Goal: Navigation & Orientation: Find specific page/section

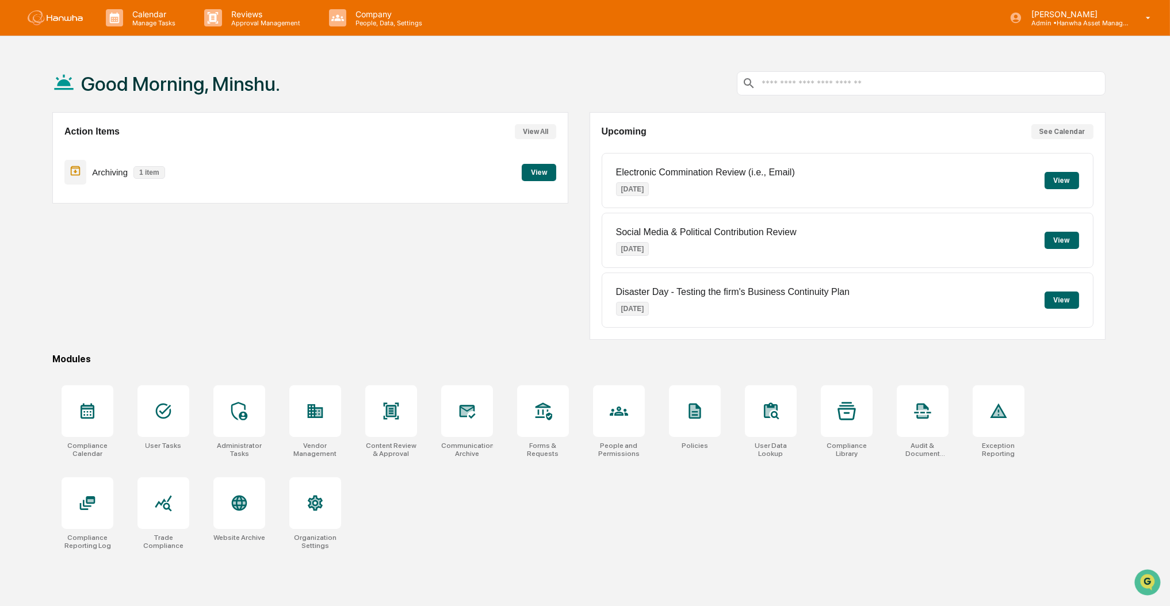
click at [537, 172] on button "View" at bounding box center [539, 172] width 34 height 17
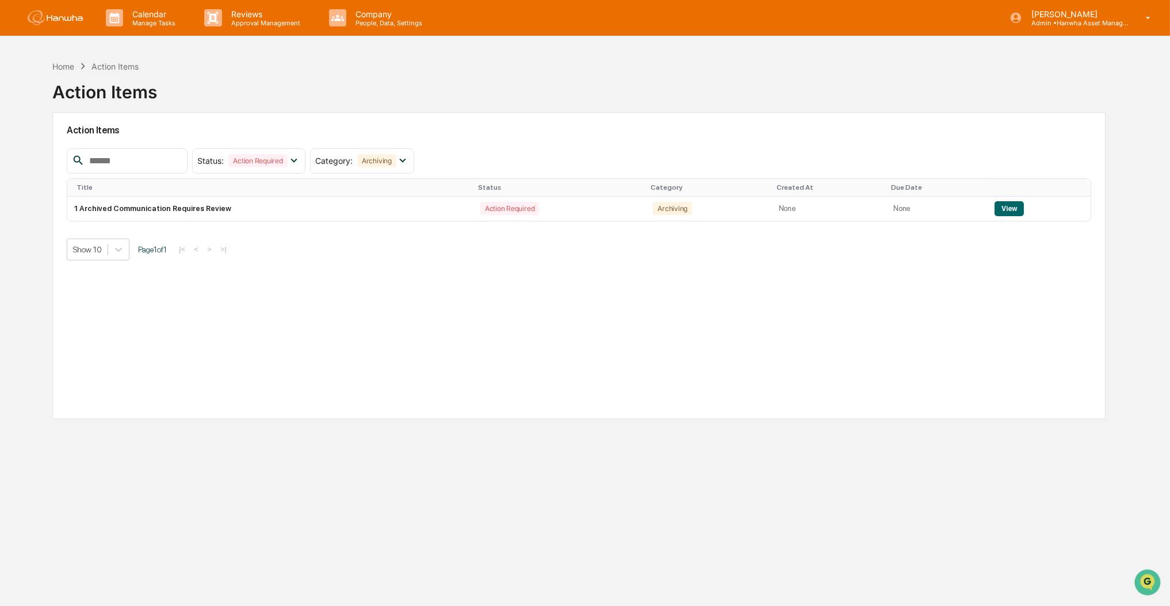
drag, startPoint x: 399, startPoint y: 69, endPoint x: 384, endPoint y: 125, distance: 58.3
click at [398, 68] on div "Home Action Items Action Items" at bounding box center [578, 83] width 1053 height 57
click at [1005, 208] on button "View" at bounding box center [1008, 208] width 29 height 15
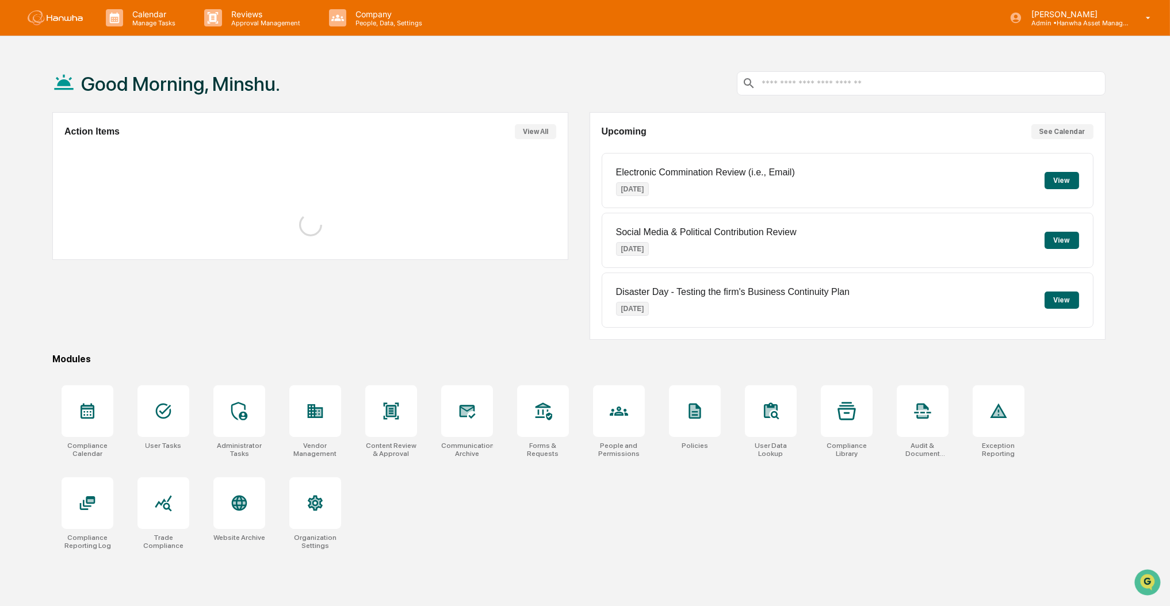
click at [546, 349] on div "Good Morning, Minshu. Action Items View All Upcoming See Calendar Electronic Co…" at bounding box center [578, 358] width 1087 height 606
click at [545, 132] on button "View All" at bounding box center [535, 131] width 41 height 15
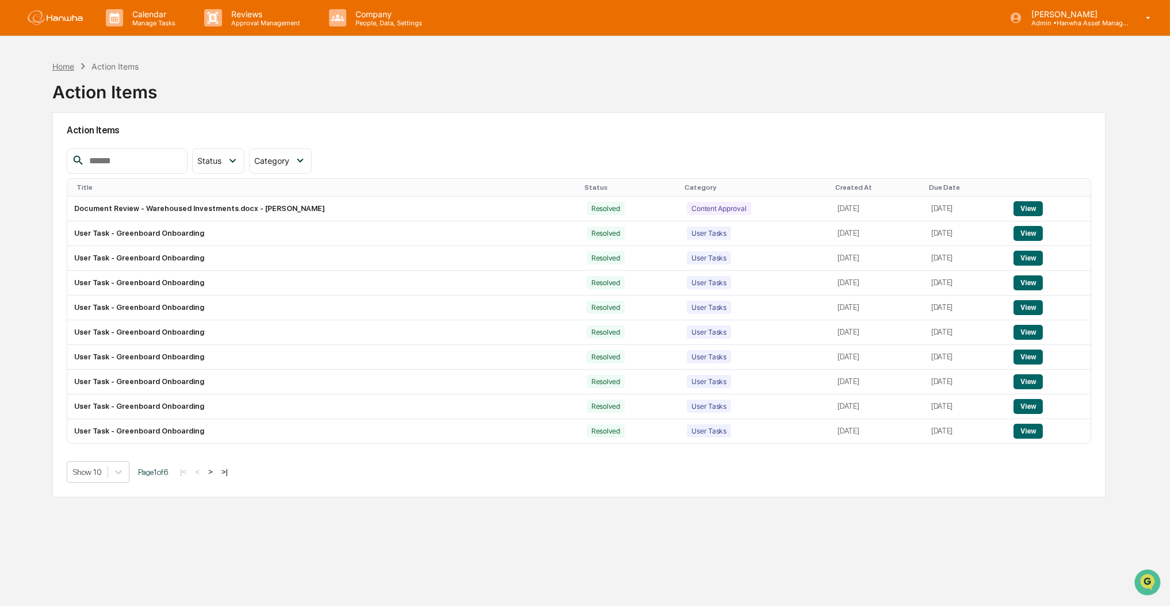
click at [64, 64] on div "Home" at bounding box center [63, 67] width 22 height 10
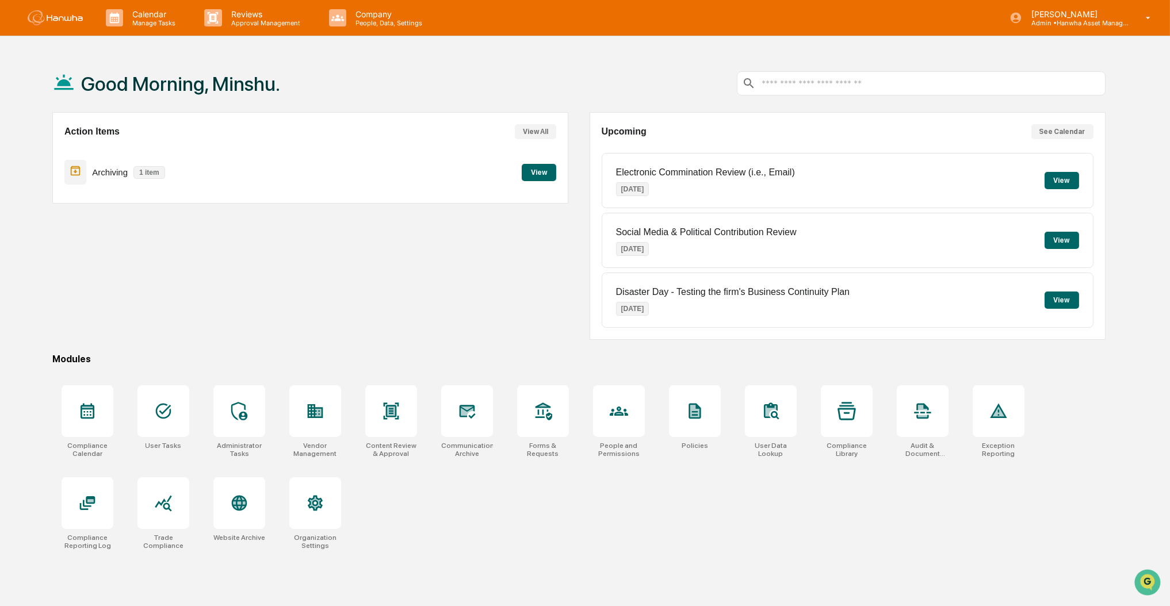
click at [543, 174] on button "View" at bounding box center [539, 172] width 34 height 17
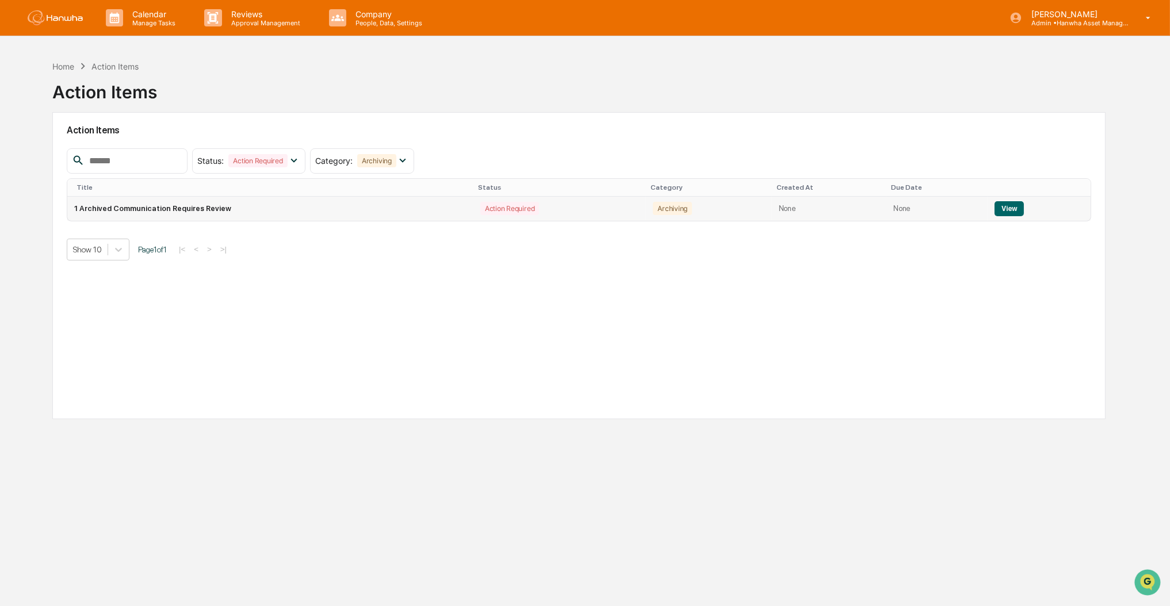
click at [1002, 208] on button "View" at bounding box center [1008, 208] width 29 height 15
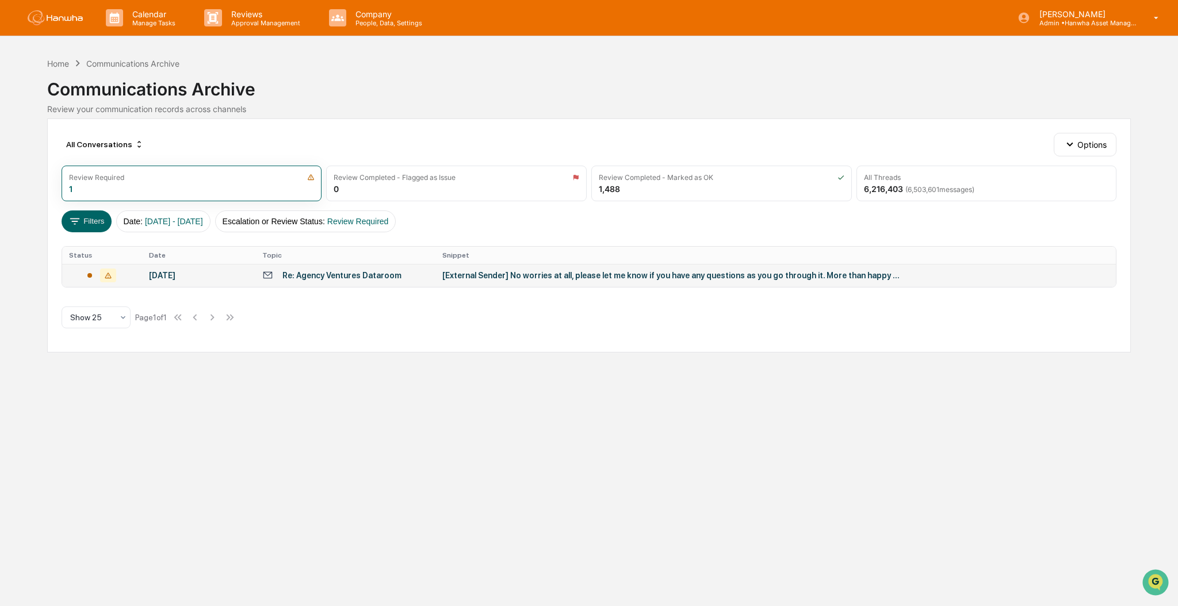
click at [604, 275] on div "[External Sender] No worries at all, please let me know if you have any questio…" at bounding box center [672, 275] width 460 height 9
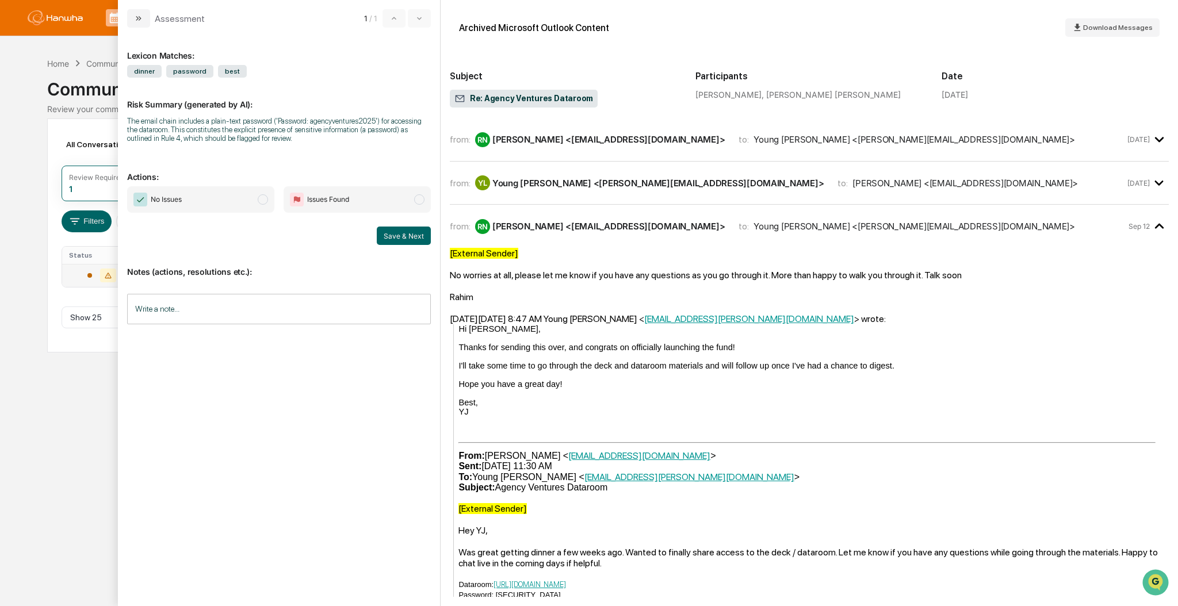
click at [522, 178] on div "Young Ji Lee <youngji.lee@hanwha.nyc>" at bounding box center [658, 183] width 332 height 11
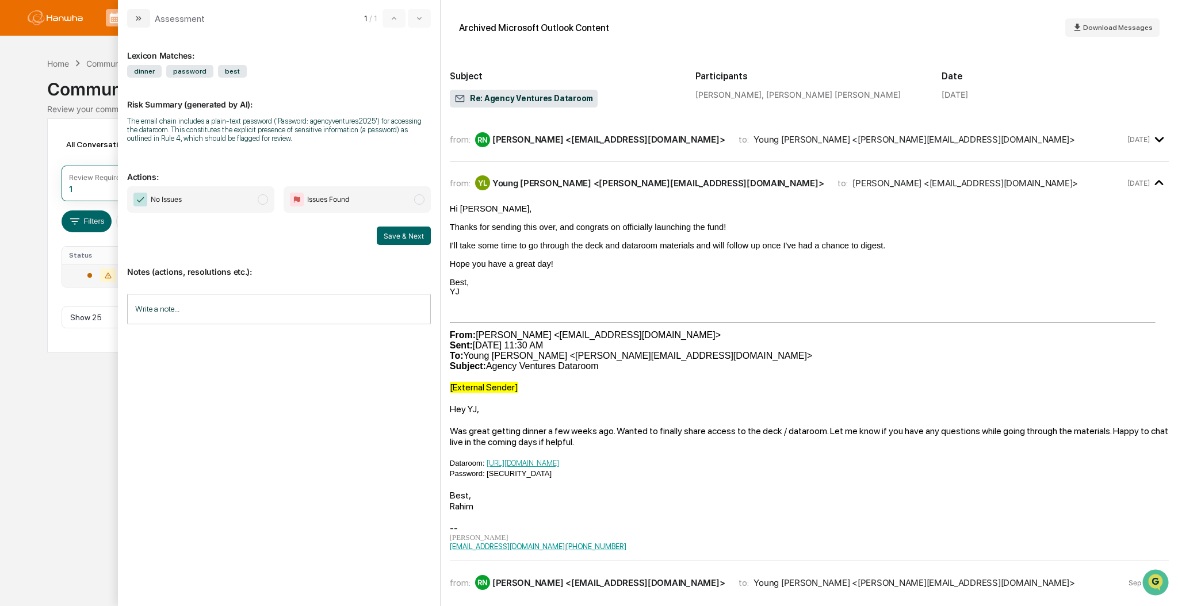
click at [540, 138] on div "Rahim Noorani <rahimsnoorani@gmail.com>" at bounding box center [608, 139] width 233 height 11
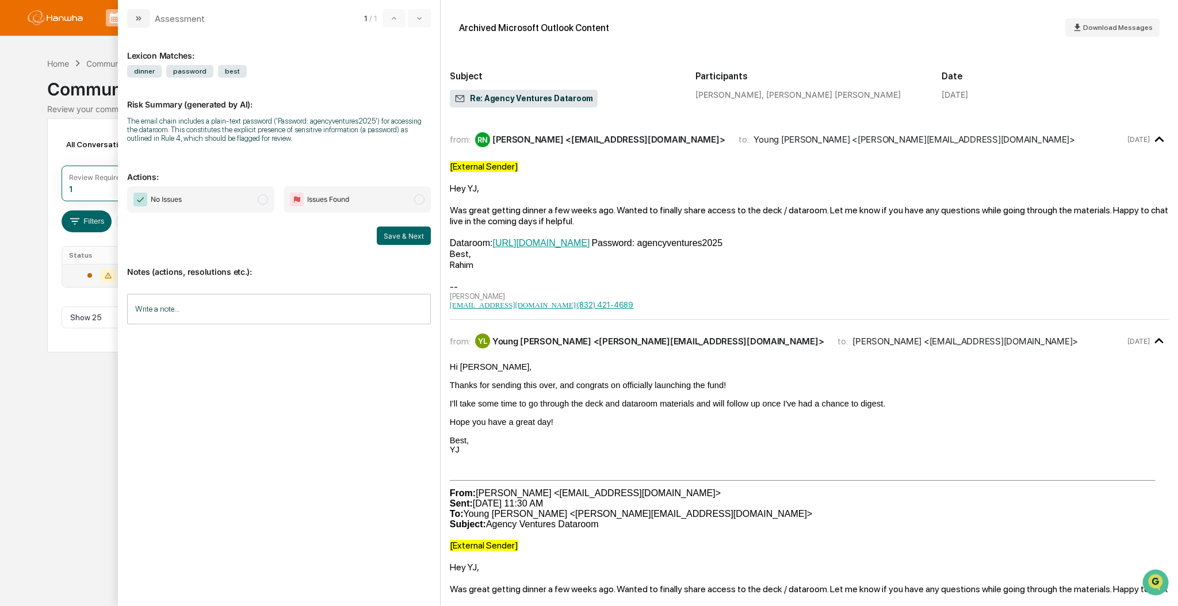
click at [166, 198] on span "No Issues" at bounding box center [166, 199] width 31 height 11
click at [394, 236] on button "Save & Next" at bounding box center [404, 236] width 54 height 18
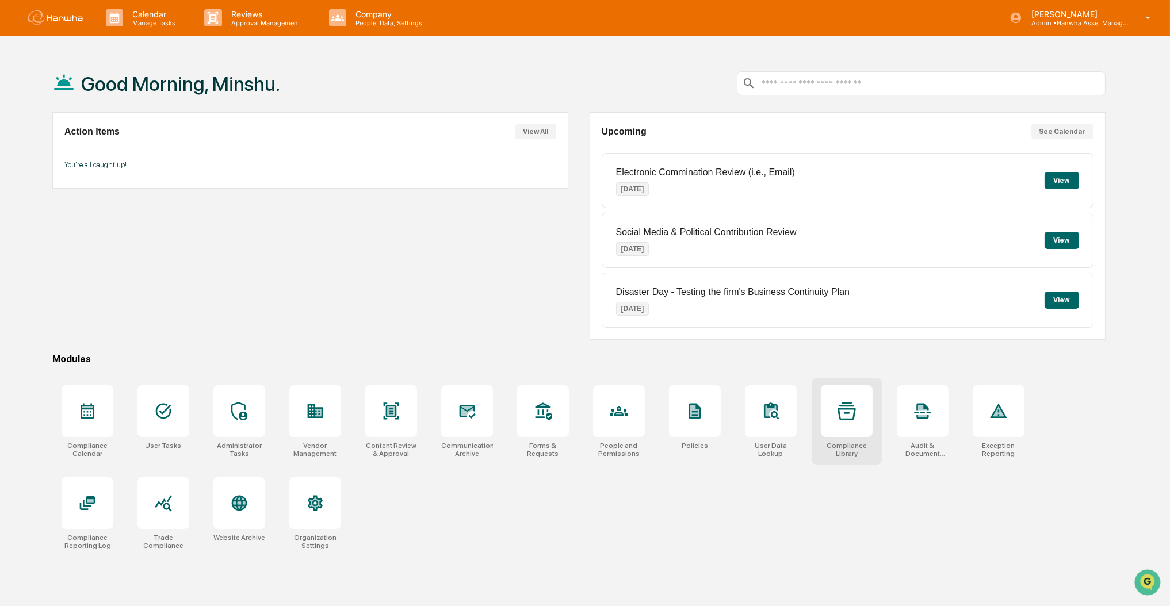
click at [844, 417] on icon at bounding box center [846, 411] width 18 height 18
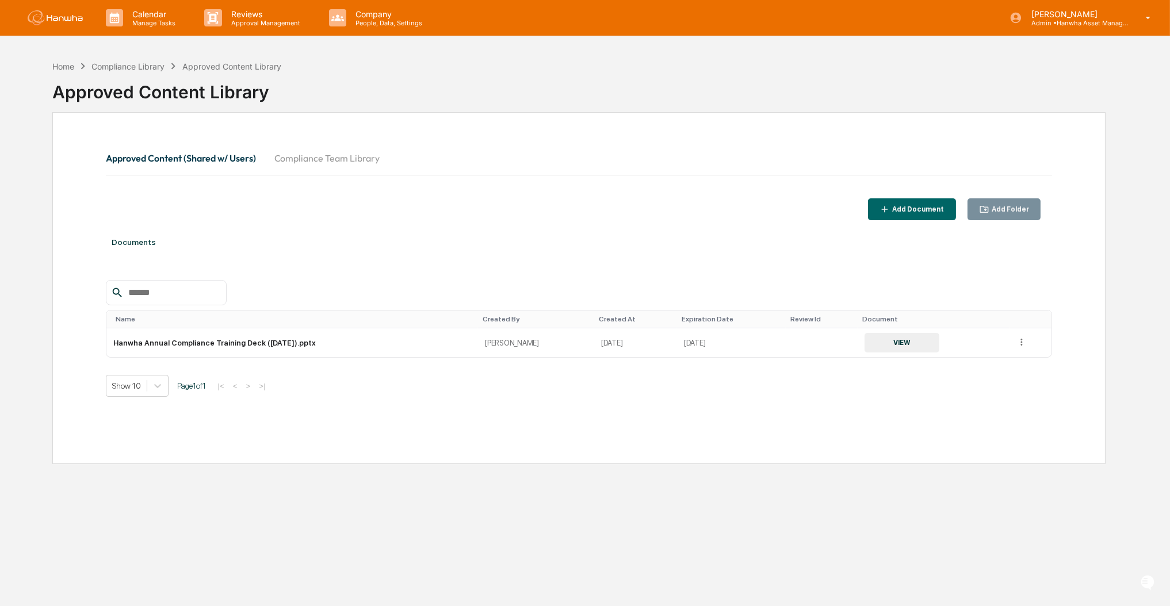
click at [343, 152] on button "Compliance Team Library" at bounding box center [327, 158] width 124 height 28
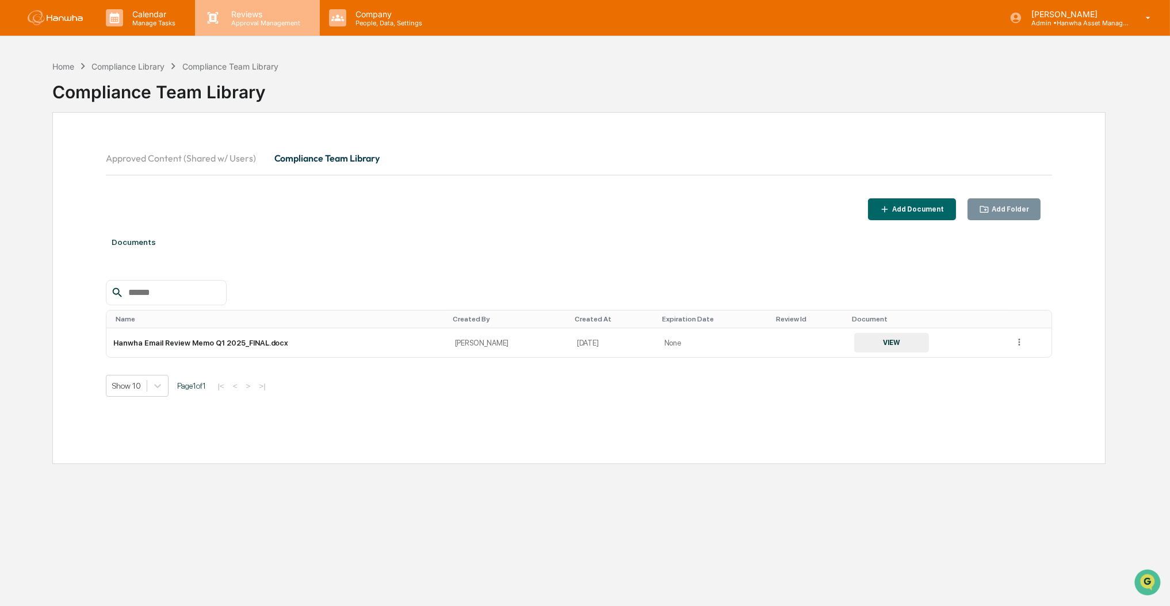
click at [236, 13] on p "Reviews" at bounding box center [264, 14] width 84 height 10
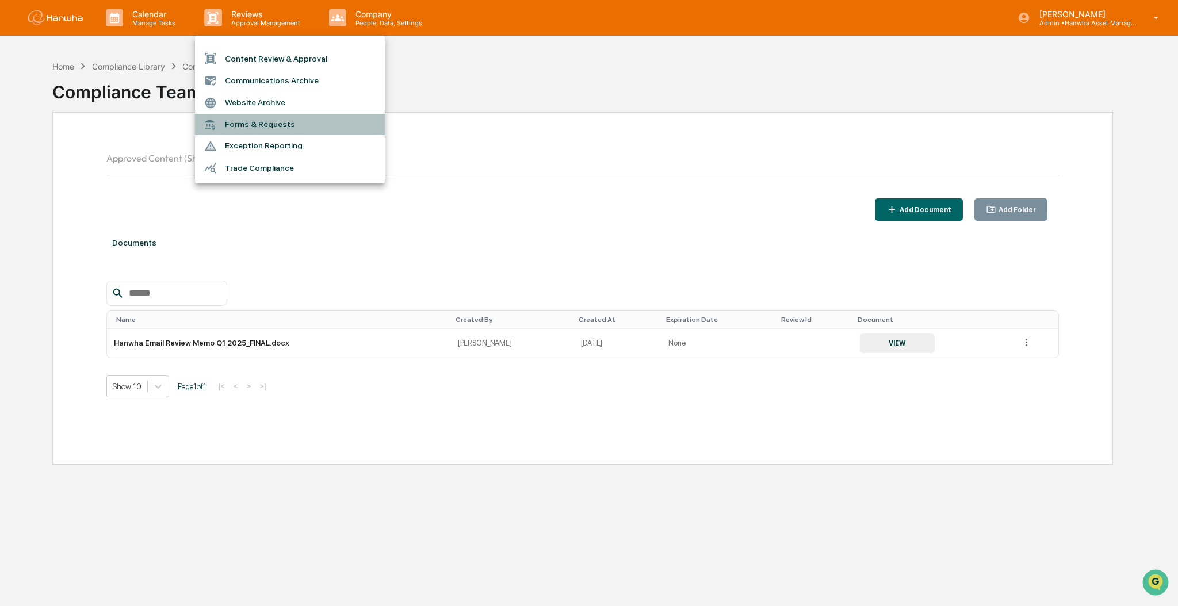
click at [263, 125] on li "Forms & Requests" at bounding box center [290, 124] width 190 height 21
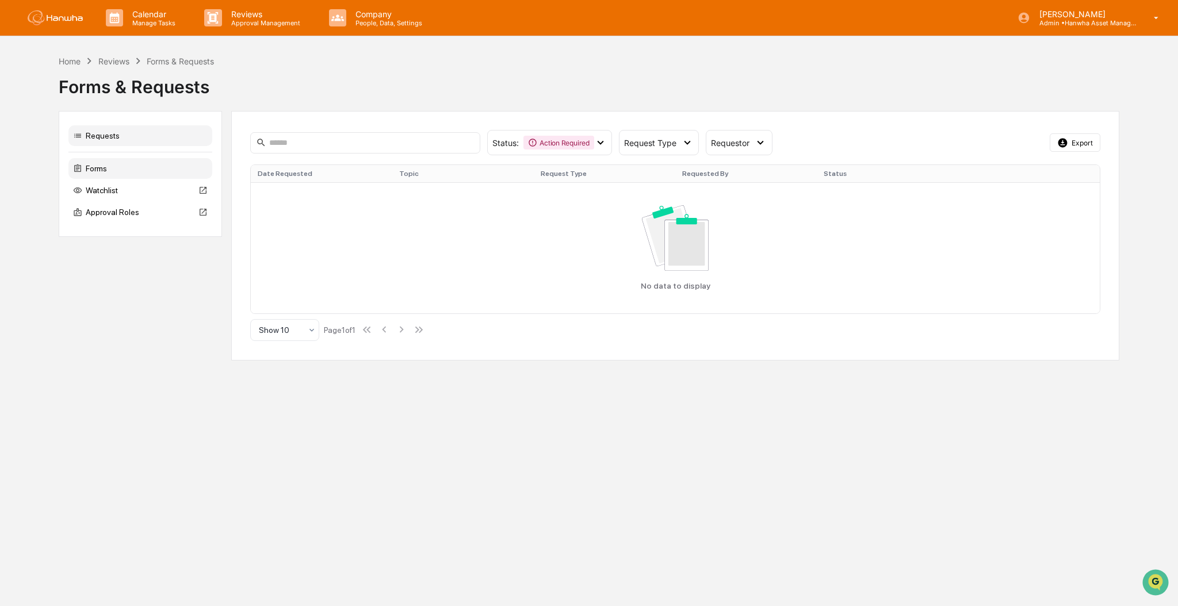
click at [96, 167] on div "Forms" at bounding box center [140, 168] width 144 height 21
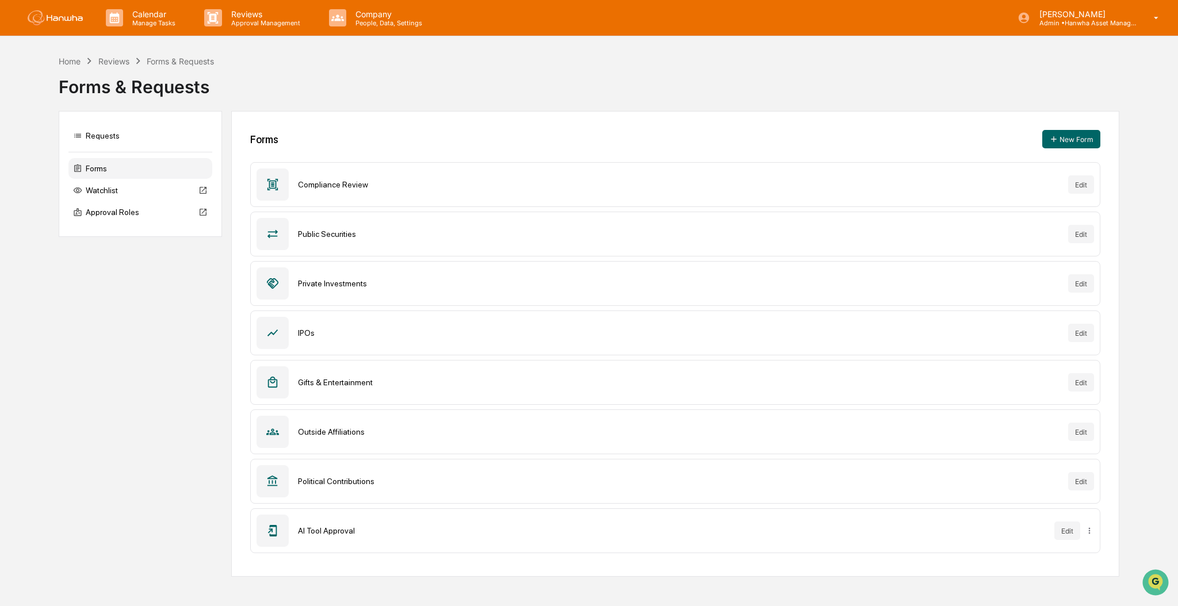
click at [327, 524] on div "AI Tool Approval Edit" at bounding box center [674, 530] width 849 height 45
click at [387, 32] on div "Company People, Data, Settings" at bounding box center [381, 18] width 122 height 36
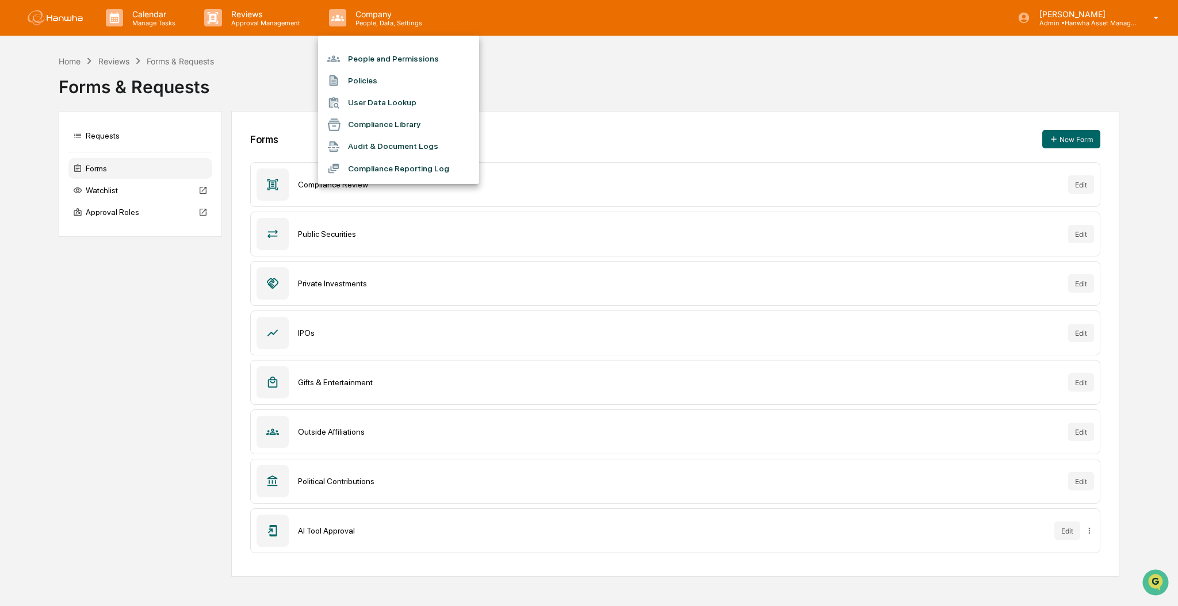
click at [397, 147] on li "Audit & Document Logs" at bounding box center [398, 147] width 161 height 22
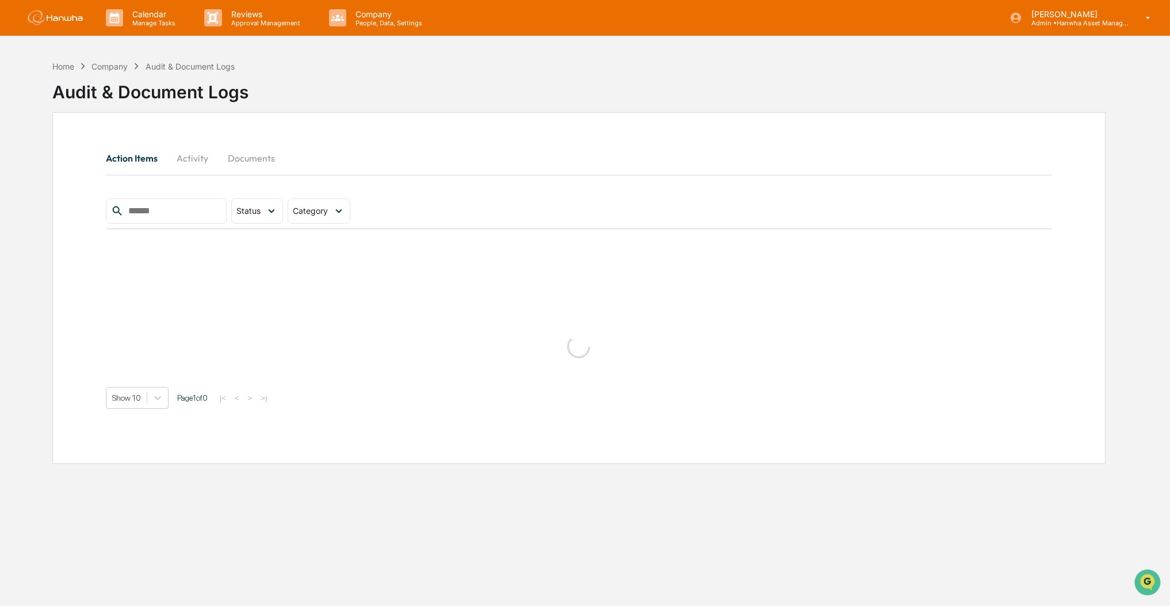
click at [186, 157] on button "Activity" at bounding box center [193, 158] width 52 height 28
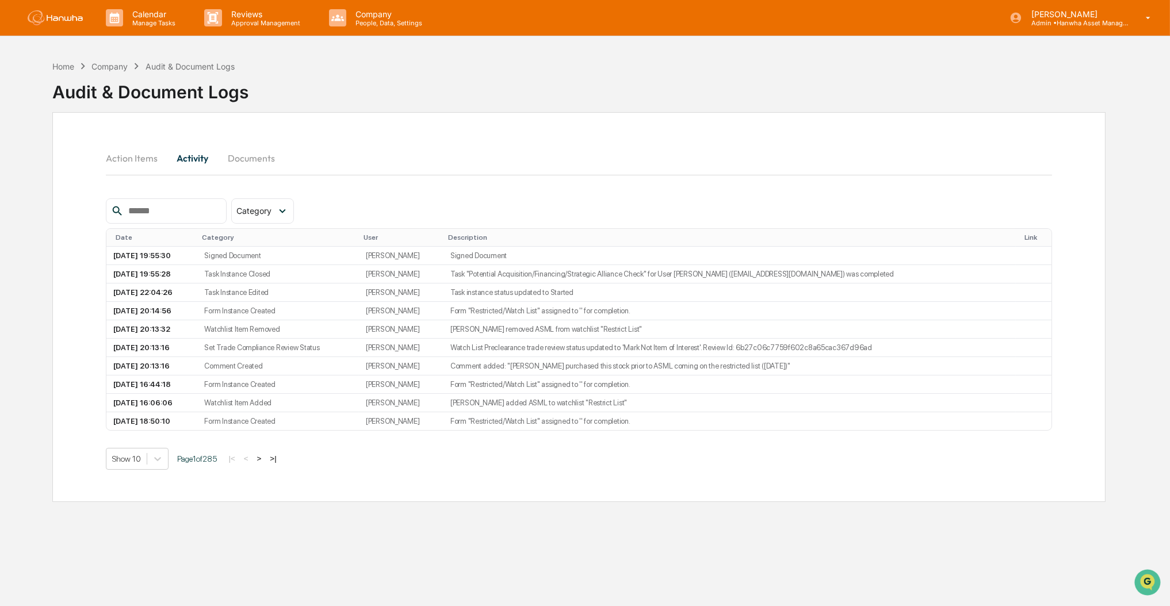
click at [198, 220] on div at bounding box center [166, 210] width 121 height 25
click at [212, 207] on input "text" at bounding box center [173, 211] width 98 height 15
type input "**"
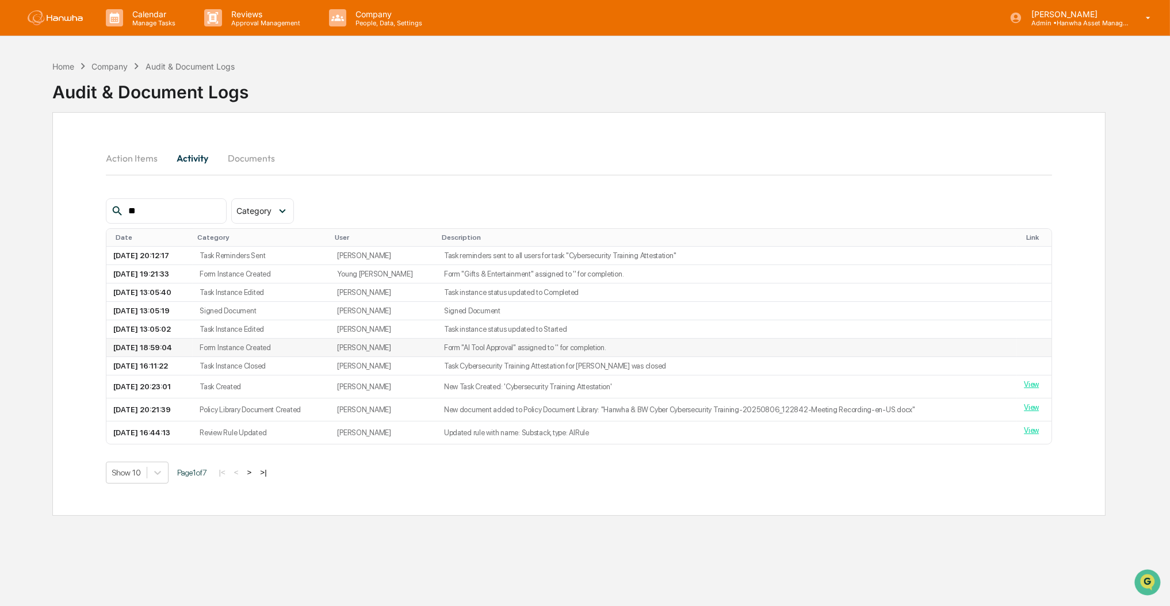
click at [546, 351] on td "Form "AI Tool Approval" assigned to '' for completion." at bounding box center [727, 348] width 580 height 18
click at [155, 352] on td "2025-08-11 18:59:04" at bounding box center [149, 348] width 87 height 18
click at [1019, 352] on td at bounding box center [1034, 348] width 34 height 18
drag, startPoint x: 1019, startPoint y: 352, endPoint x: 783, endPoint y: 355, distance: 236.3
click at [1018, 352] on td at bounding box center [1034, 348] width 34 height 18
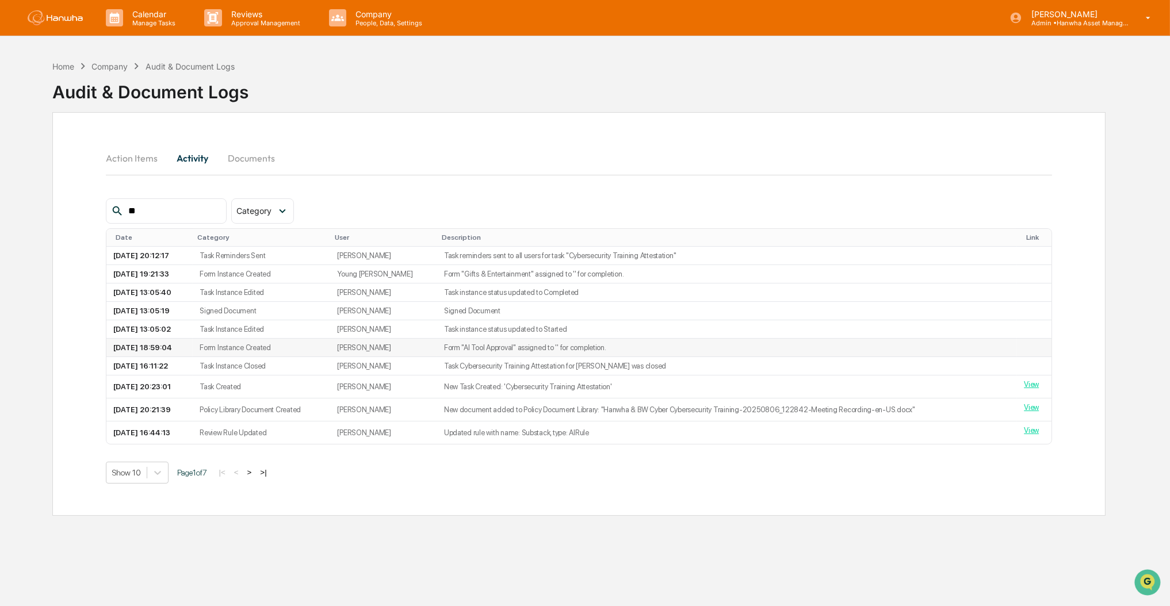
click at [571, 350] on td "Form "AI Tool Approval" assigned to '' for completion." at bounding box center [727, 348] width 580 height 18
click at [486, 356] on td "Form "AI Tool Approval" assigned to '' for completion." at bounding box center [727, 348] width 580 height 18
click at [411, 350] on td "Carlos Hernandez" at bounding box center [383, 348] width 106 height 18
click at [480, 352] on td "Form "AI Tool Approval" assigned to '' for completion." at bounding box center [727, 348] width 580 height 18
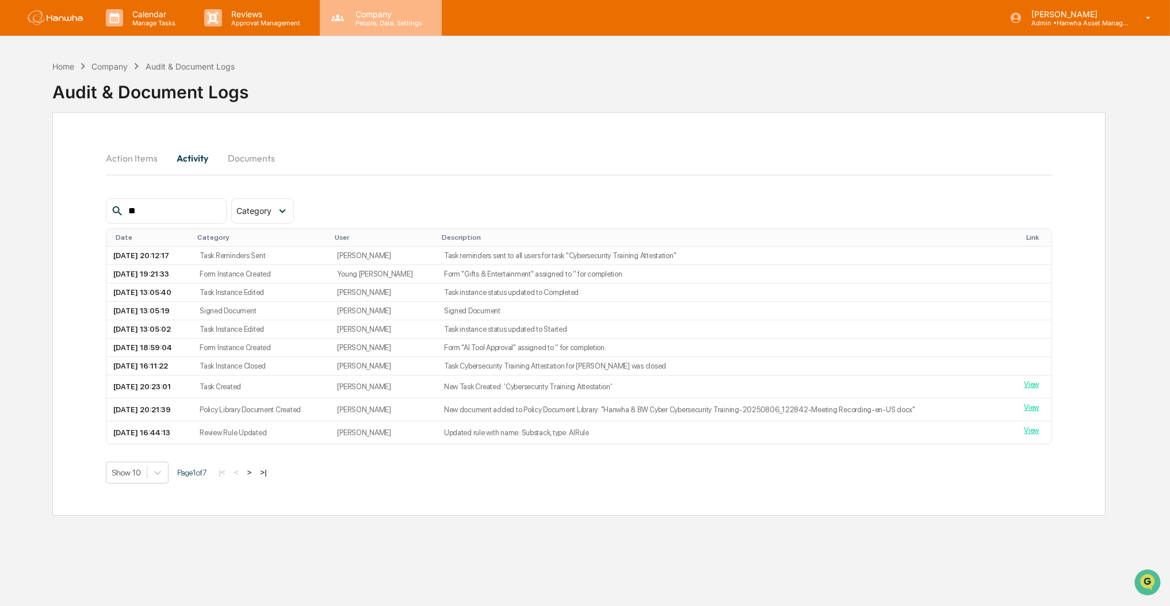
click at [368, 21] on p "People, Data, Settings" at bounding box center [387, 23] width 82 height 8
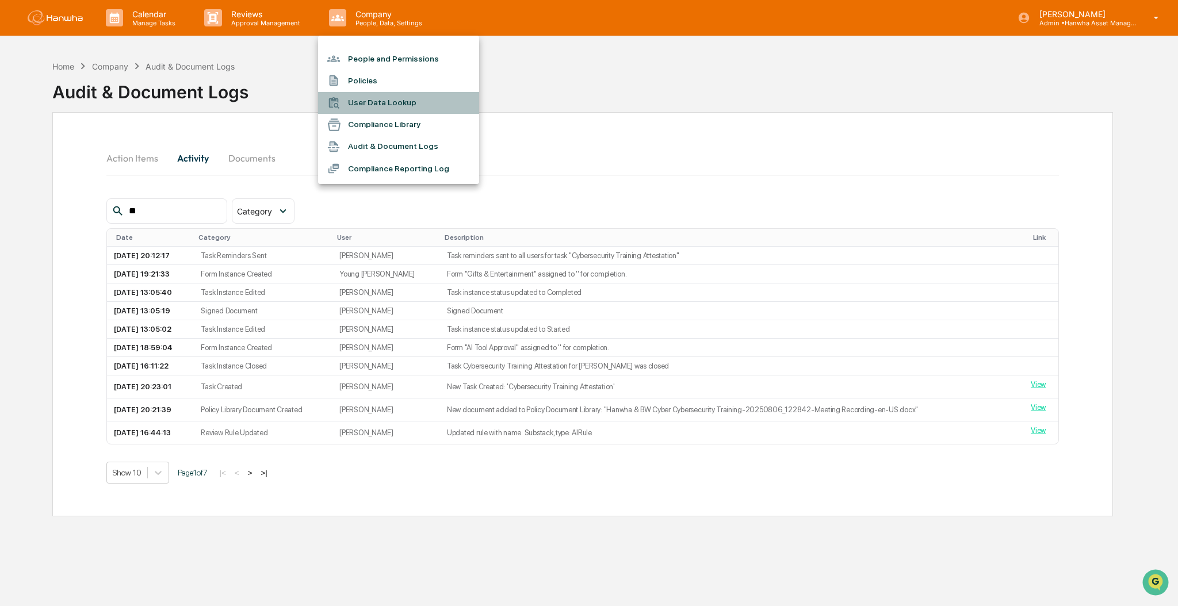
click at [379, 95] on li "User Data Lookup" at bounding box center [398, 103] width 161 height 22
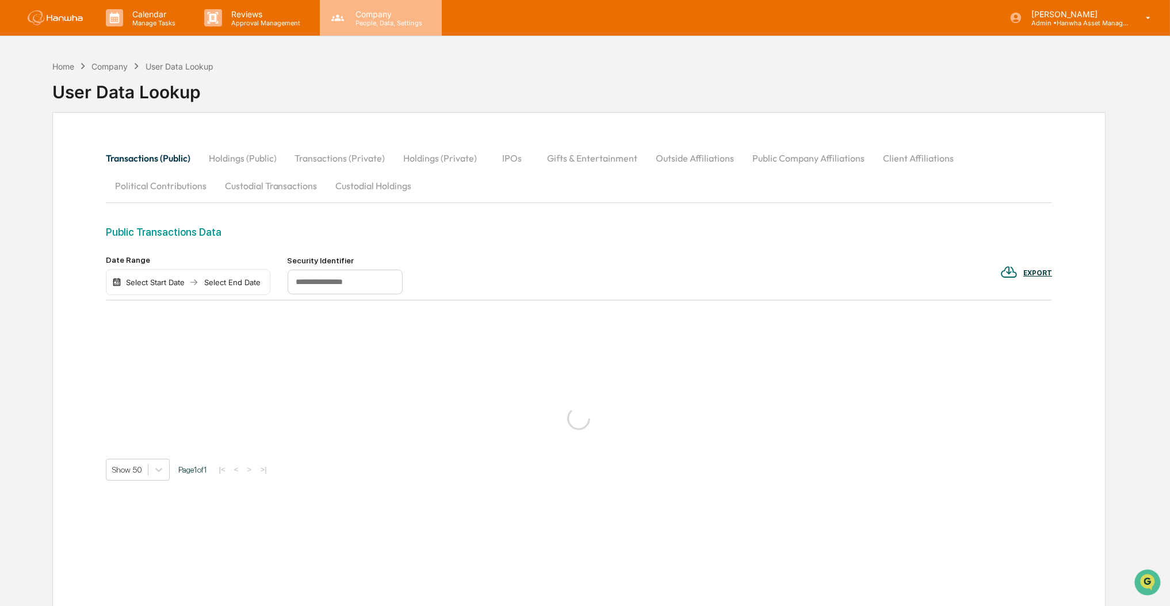
click at [373, 24] on p "People, Data, Settings" at bounding box center [387, 23] width 82 height 8
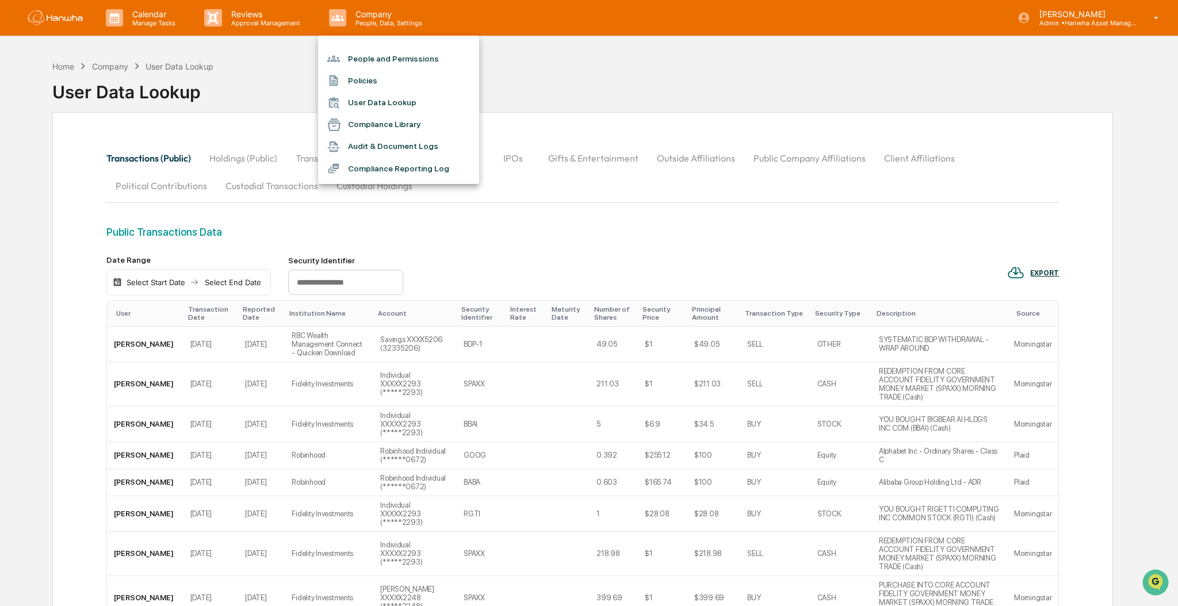
drag, startPoint x: 663, startPoint y: 72, endPoint x: 493, endPoint y: 5, distance: 182.5
click at [658, 65] on div at bounding box center [589, 303] width 1178 height 606
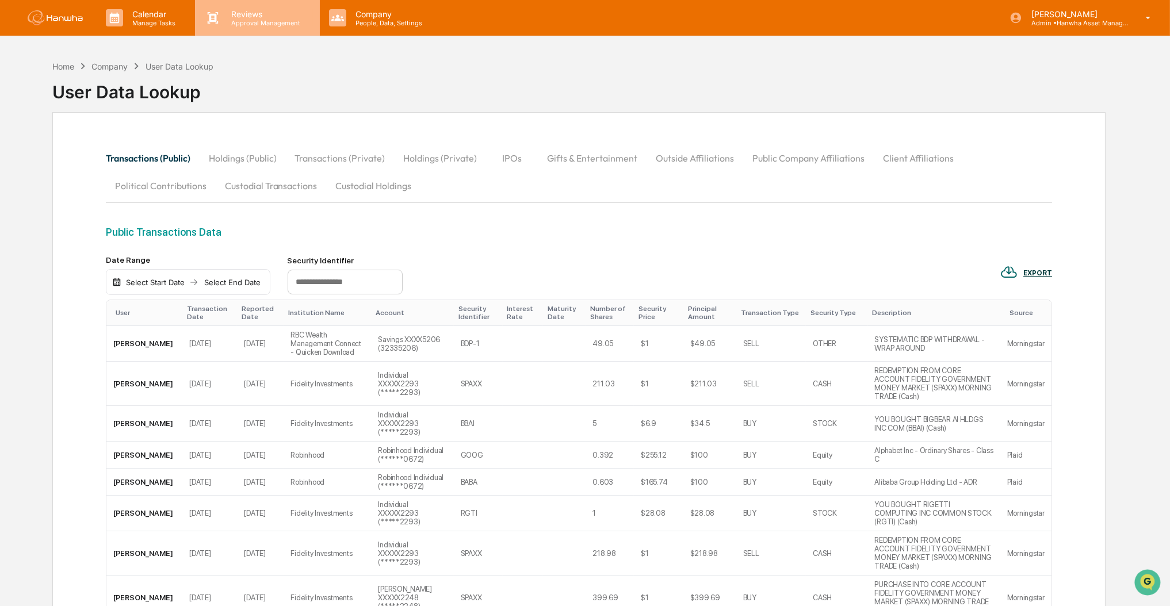
click at [270, 22] on p "Approval Management" at bounding box center [264, 23] width 84 height 8
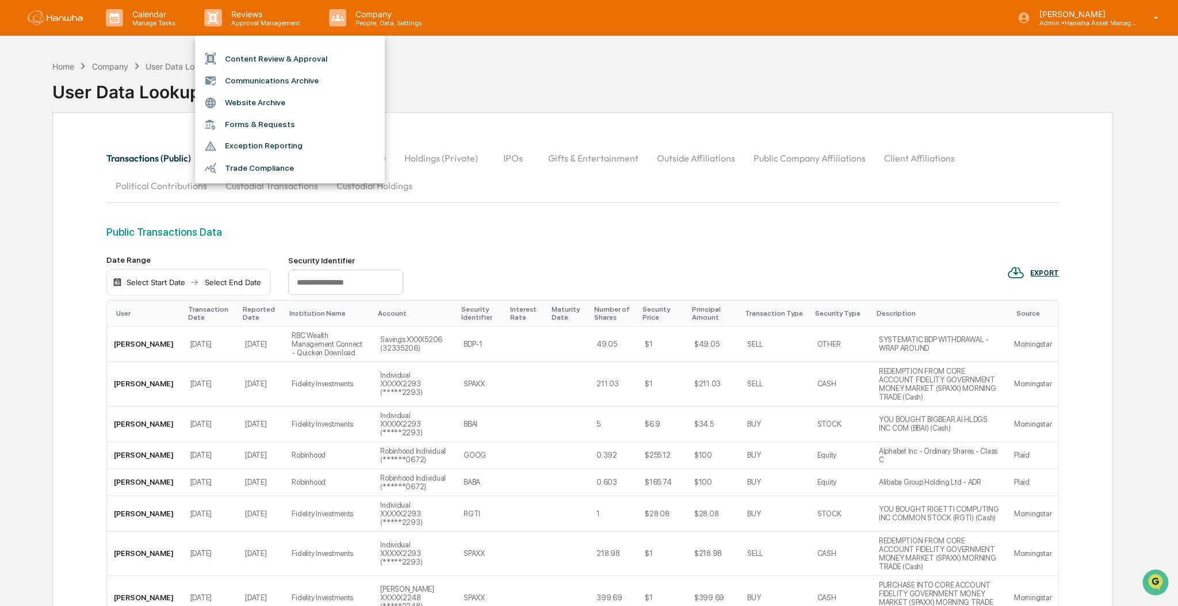
click at [166, 19] on div at bounding box center [589, 303] width 1178 height 606
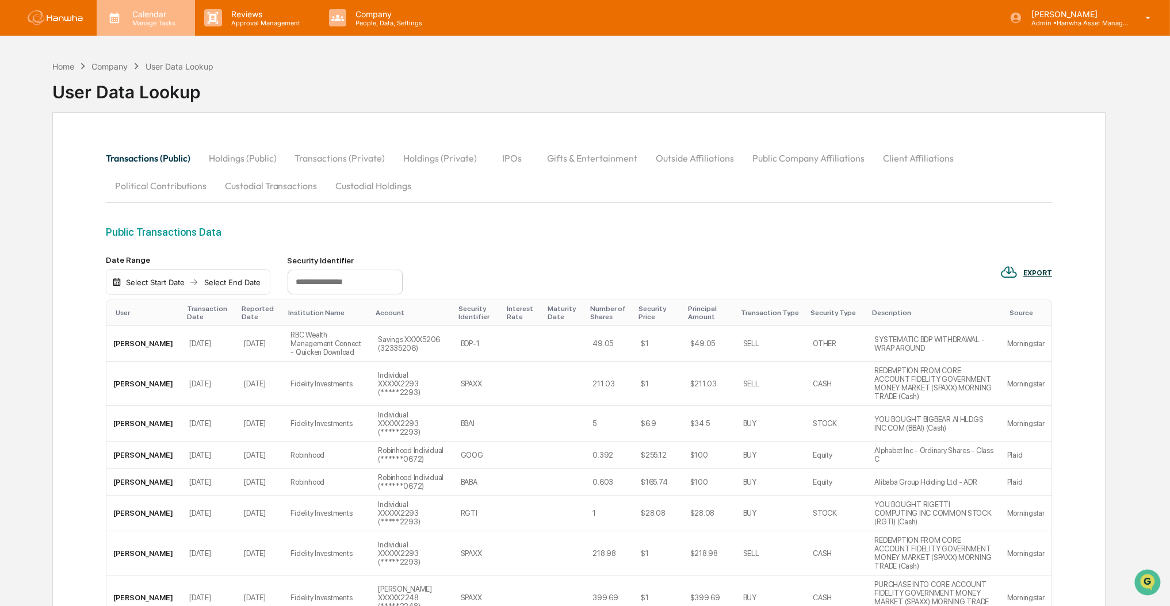
click at [162, 19] on p "Manage Tasks" at bounding box center [152, 23] width 58 height 8
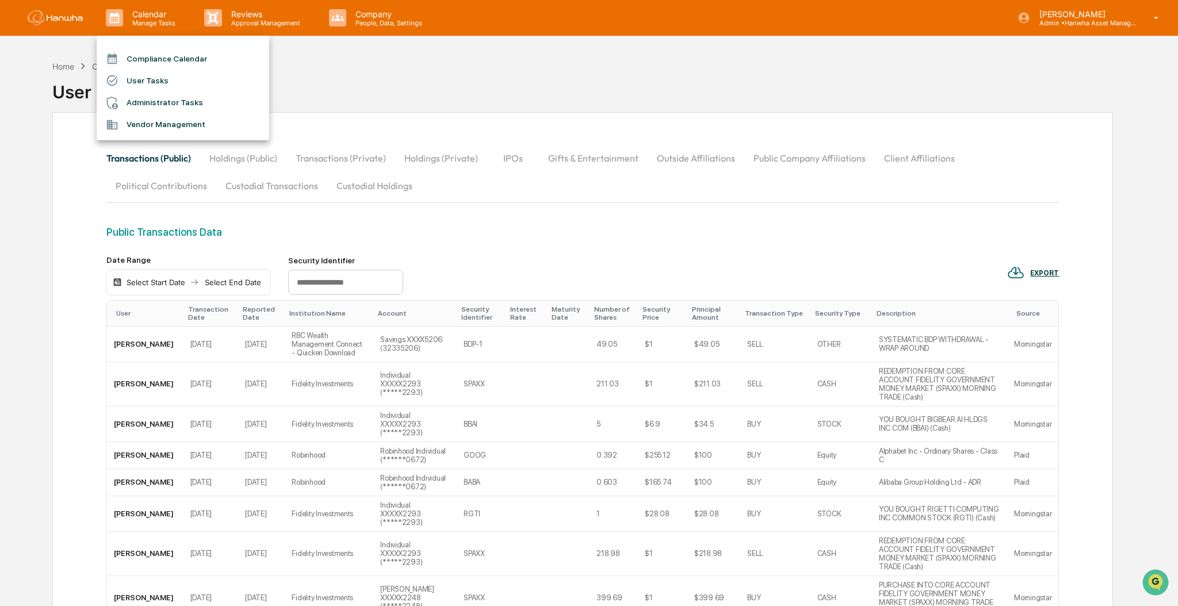
click at [372, 90] on div at bounding box center [589, 303] width 1178 height 606
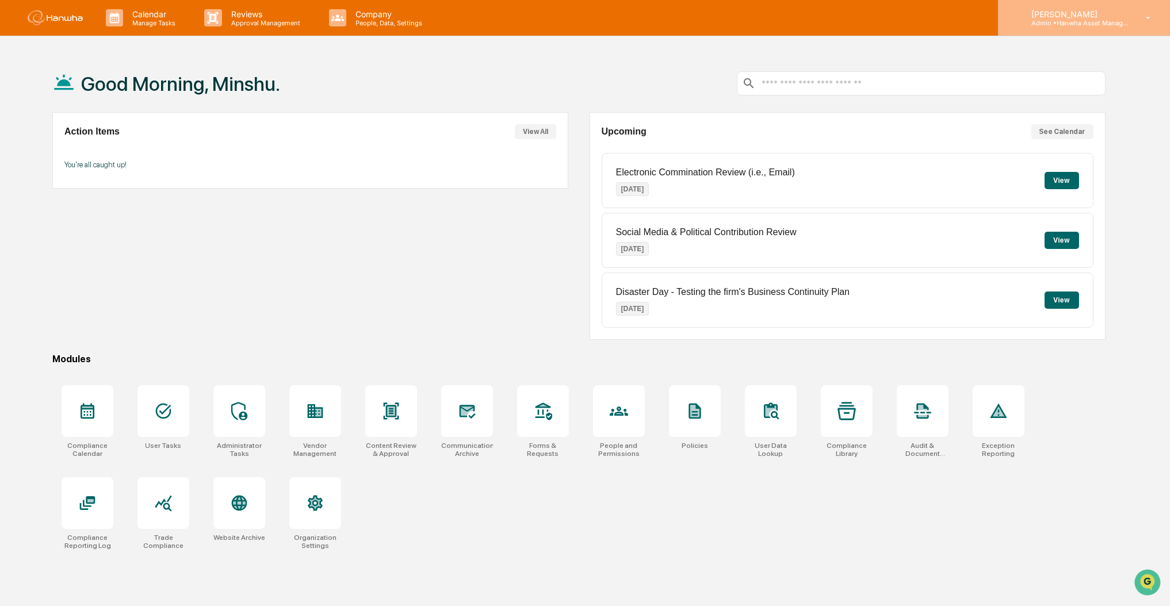
click at [1083, 16] on p "[PERSON_NAME]" at bounding box center [1075, 14] width 107 height 10
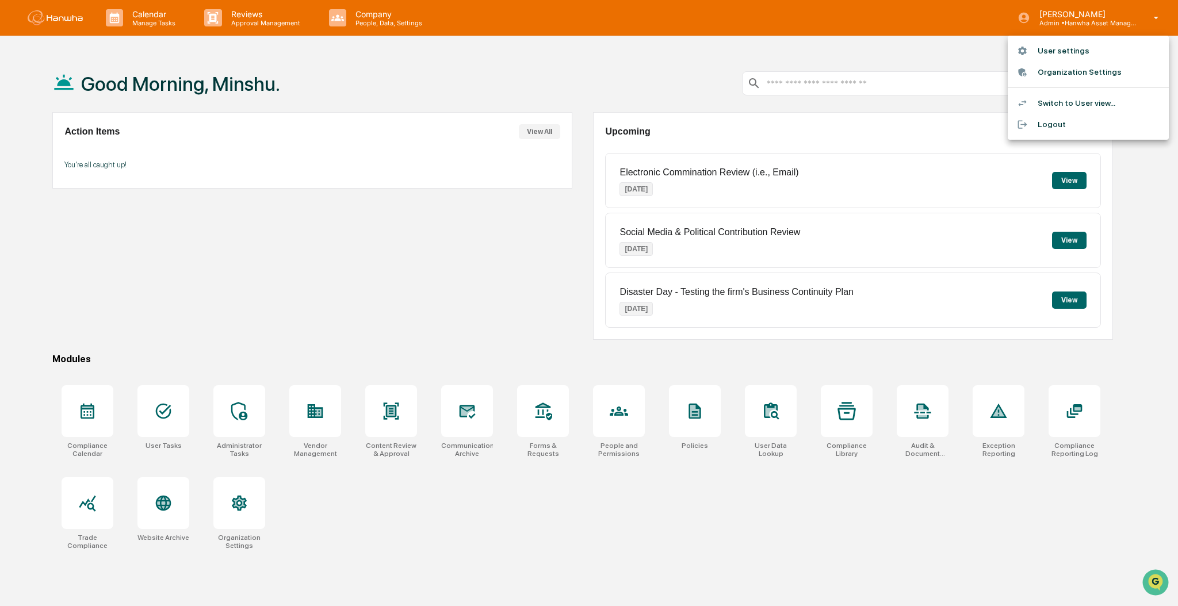
click at [1071, 50] on li "User settings" at bounding box center [1087, 50] width 161 height 21
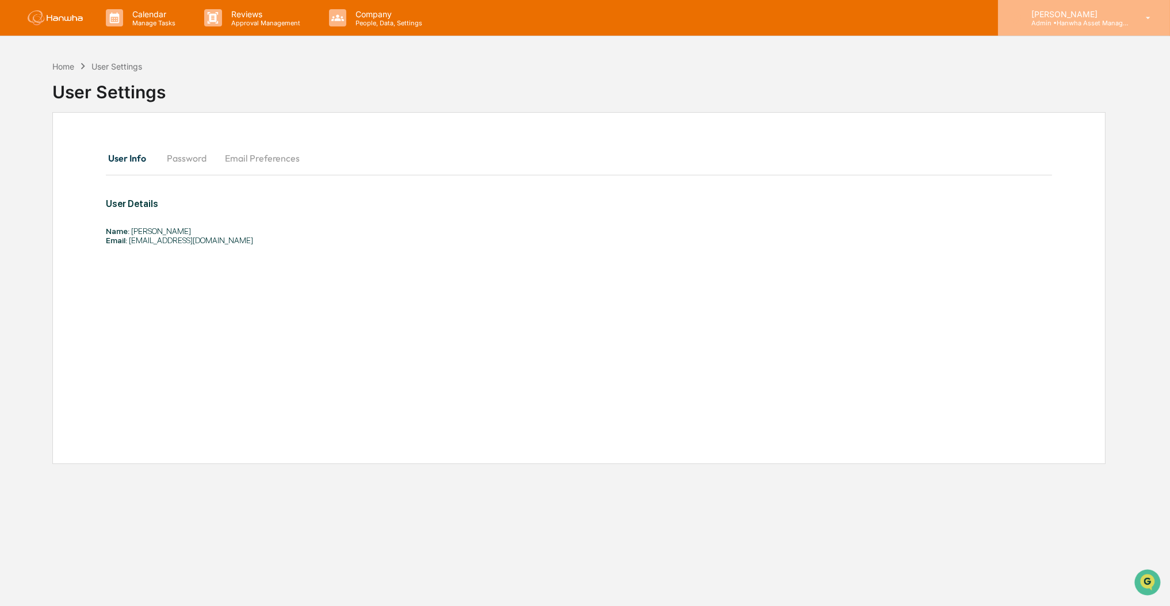
click at [1061, 14] on p "[PERSON_NAME]" at bounding box center [1075, 14] width 107 height 10
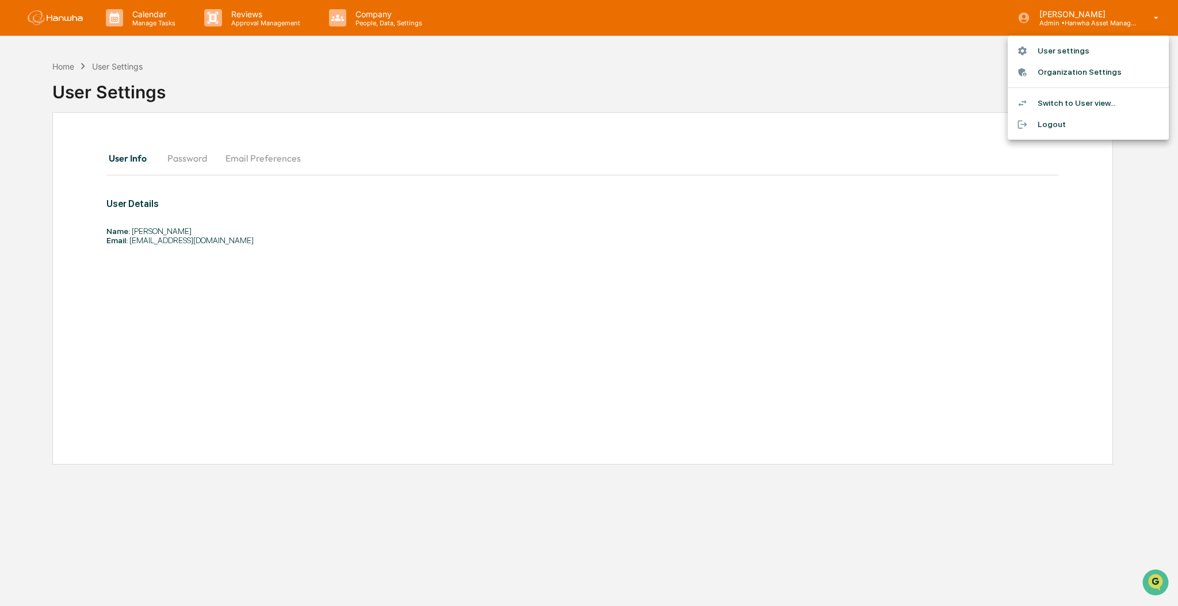
click at [1065, 97] on li "Switch to User view..." at bounding box center [1087, 103] width 161 height 21
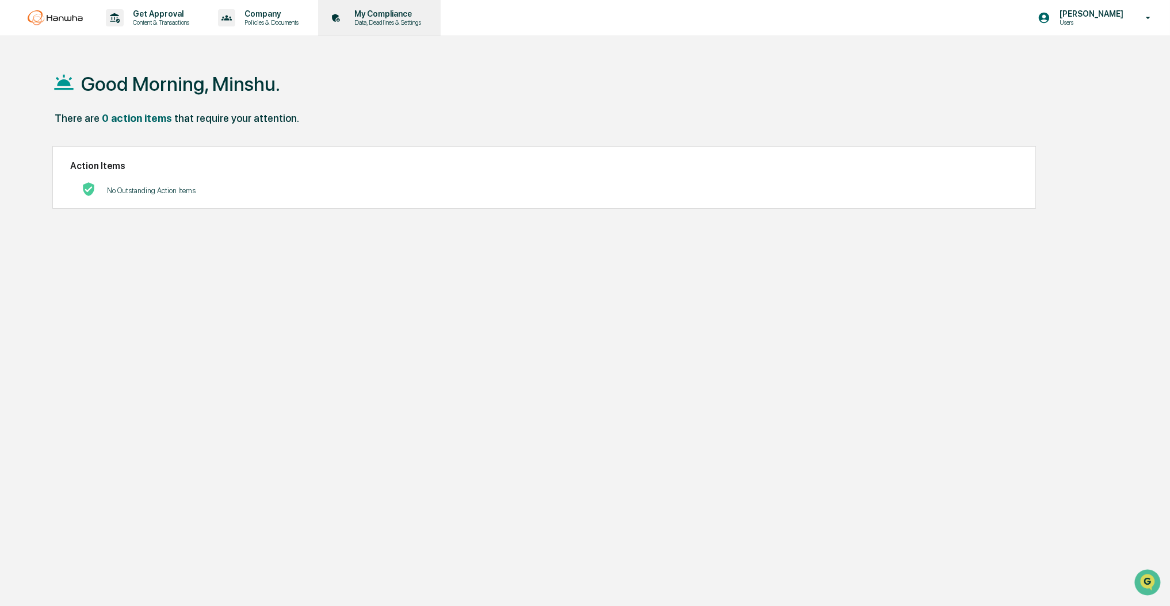
click at [379, 24] on p "Data, Deadlines & Settings" at bounding box center [386, 22] width 82 height 8
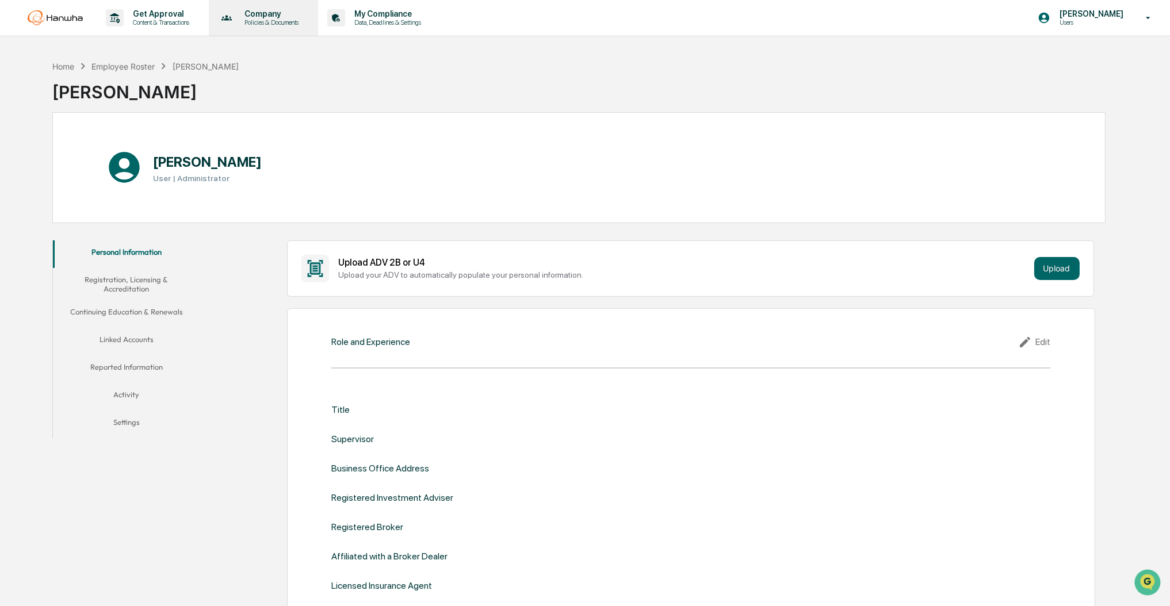
click at [294, 26] on div "Company Policies & Documents" at bounding box center [262, 18] width 98 height 36
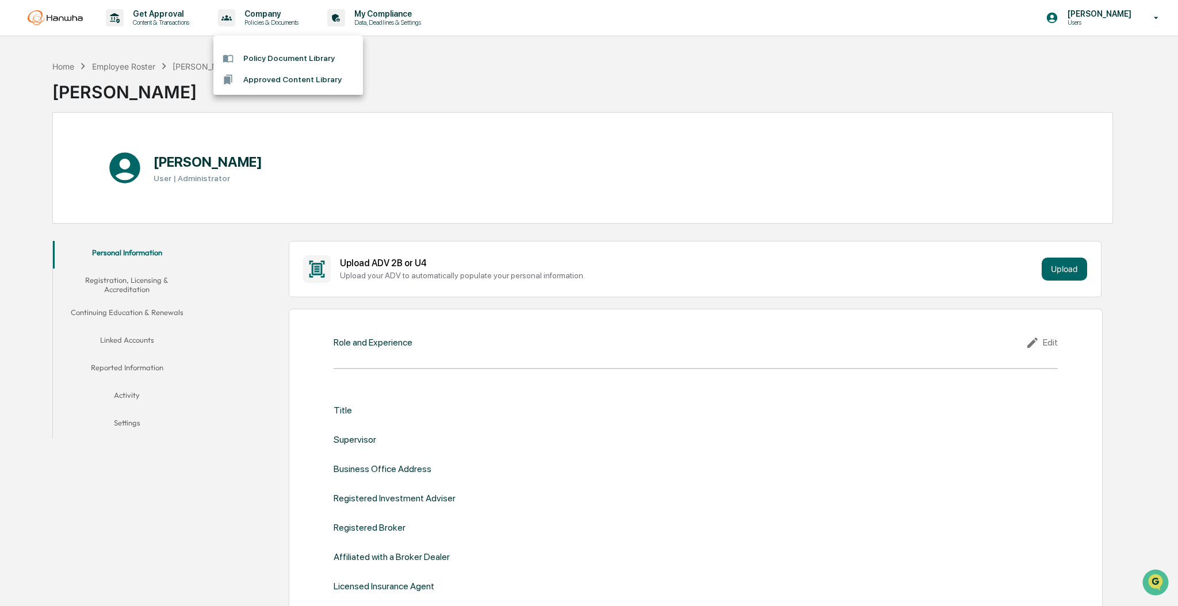
click at [154, 25] on div at bounding box center [589, 303] width 1178 height 606
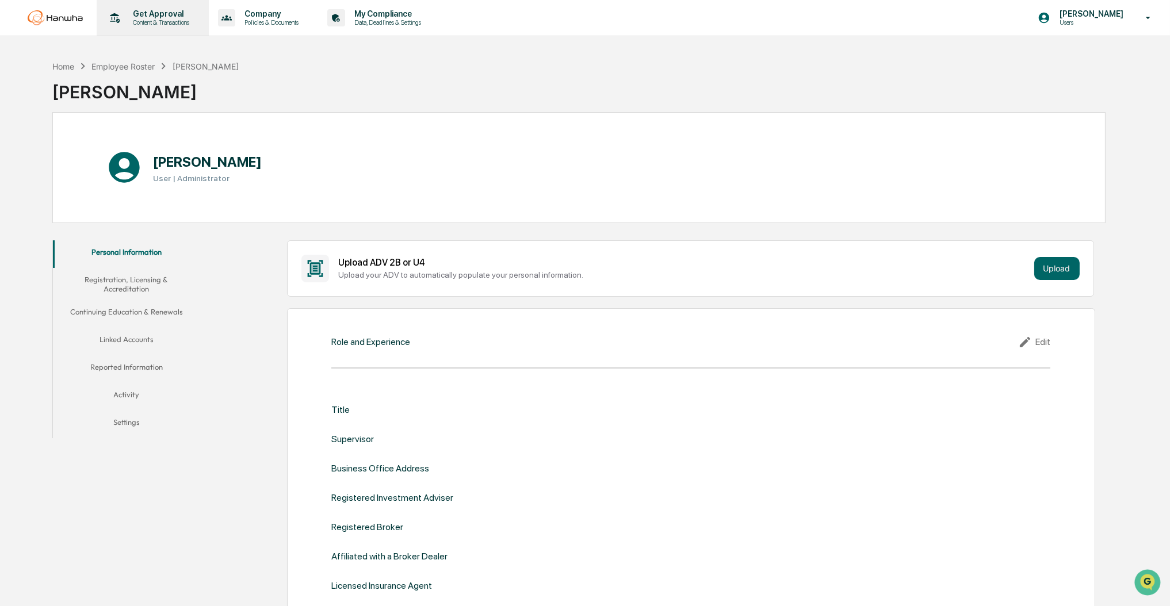
click at [158, 21] on p "Content & Transactions" at bounding box center [159, 22] width 71 height 8
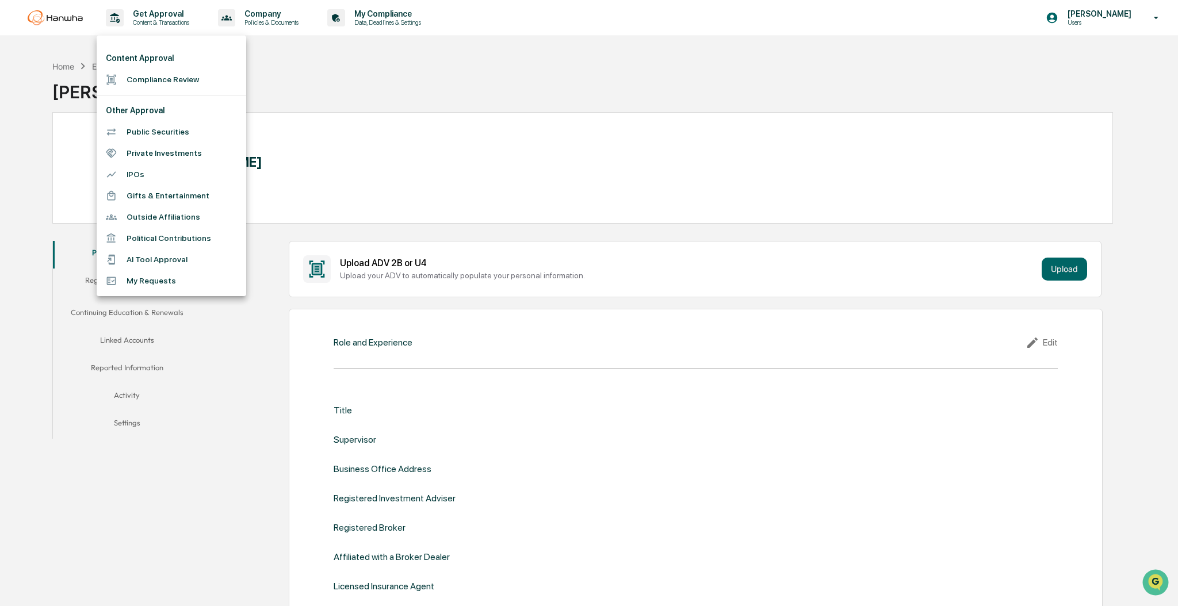
click at [272, 16] on div at bounding box center [589, 303] width 1178 height 606
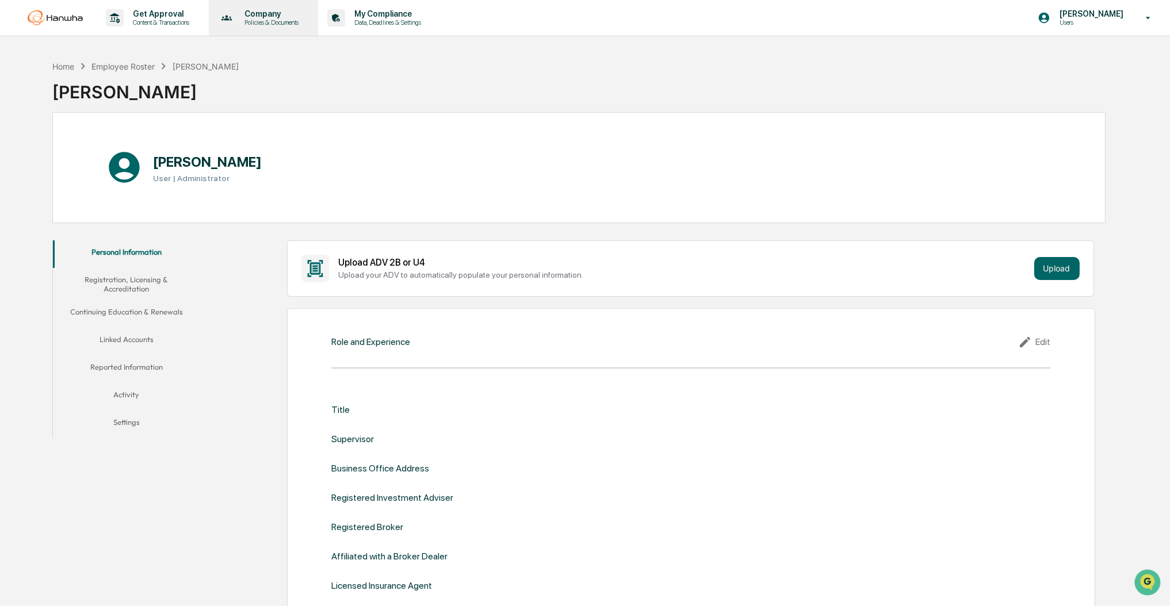
click at [270, 24] on p "Policies & Documents" at bounding box center [269, 22] width 69 height 8
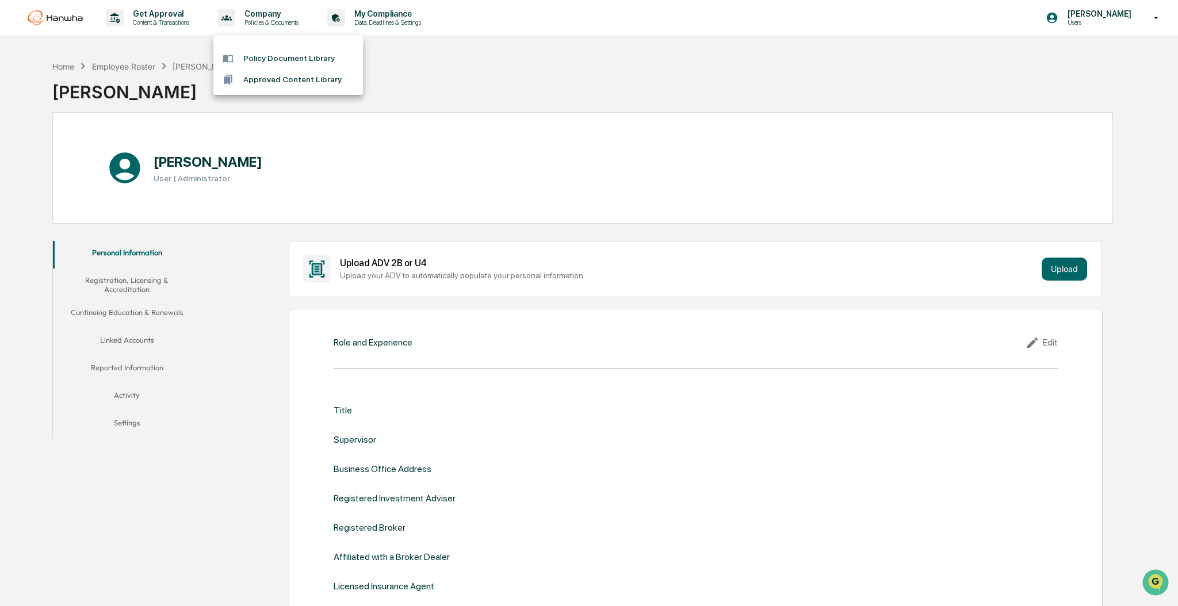
click at [282, 76] on li "Approved Content Library" at bounding box center [287, 79] width 149 height 21
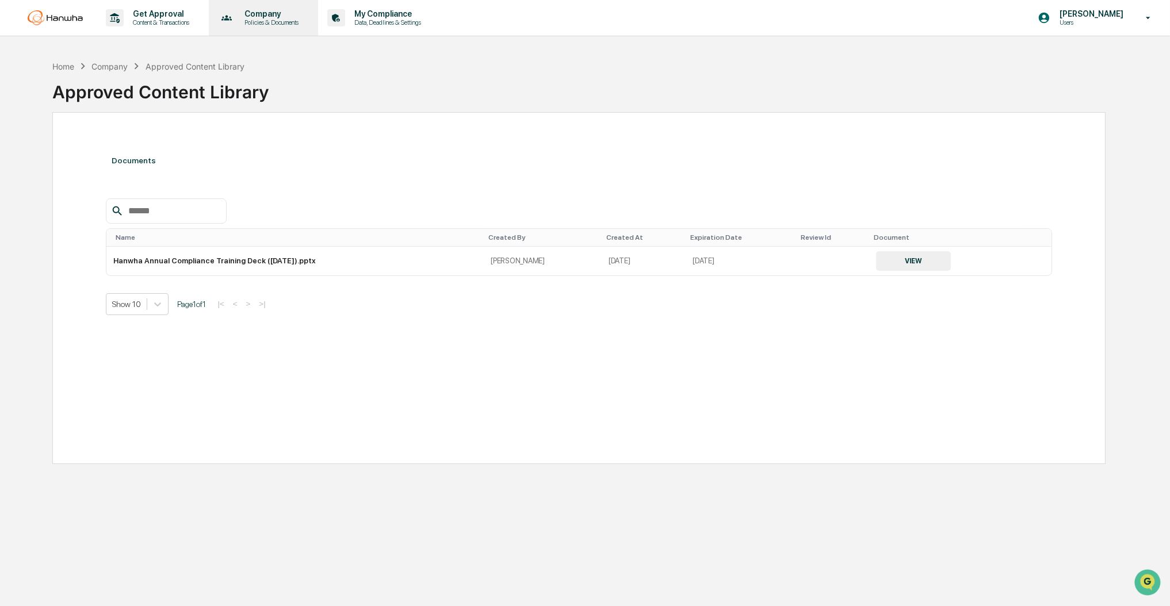
click at [271, 17] on p "Company" at bounding box center [269, 13] width 69 height 9
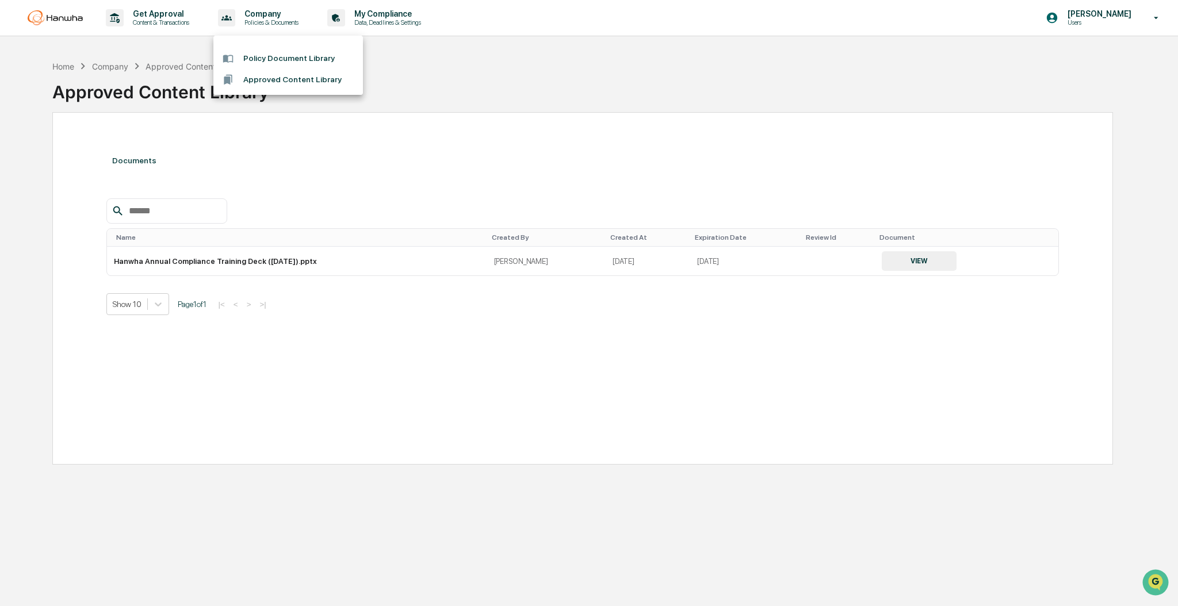
click at [270, 62] on li "Policy Document Library" at bounding box center [287, 58] width 149 height 21
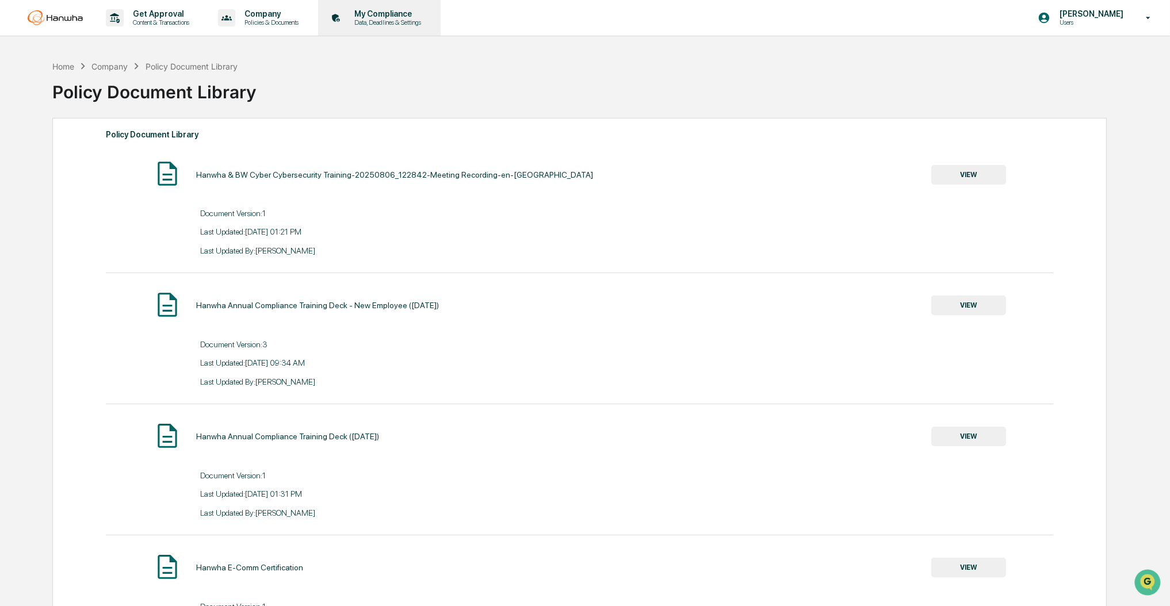
click at [391, 8] on div "My Compliance Data, Deadlines & Settings" at bounding box center [378, 18] width 111 height 36
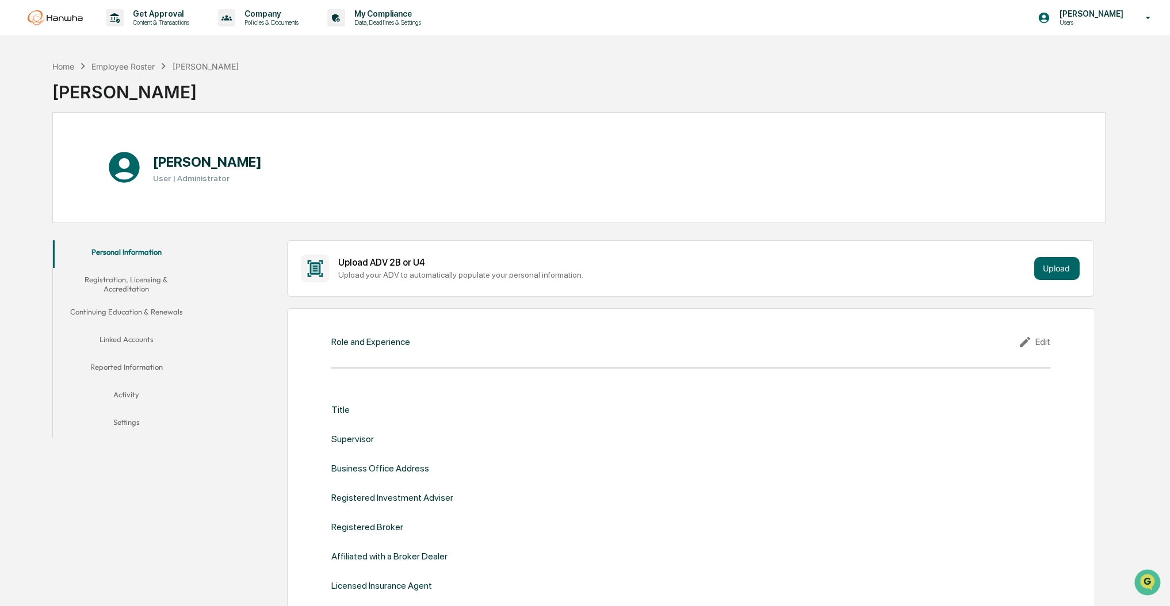
click at [325, 93] on div "Home Employee Roster Minshu Liu Minshu Liu" at bounding box center [578, 83] width 1053 height 57
